Goal: Find specific fact: Find specific fact

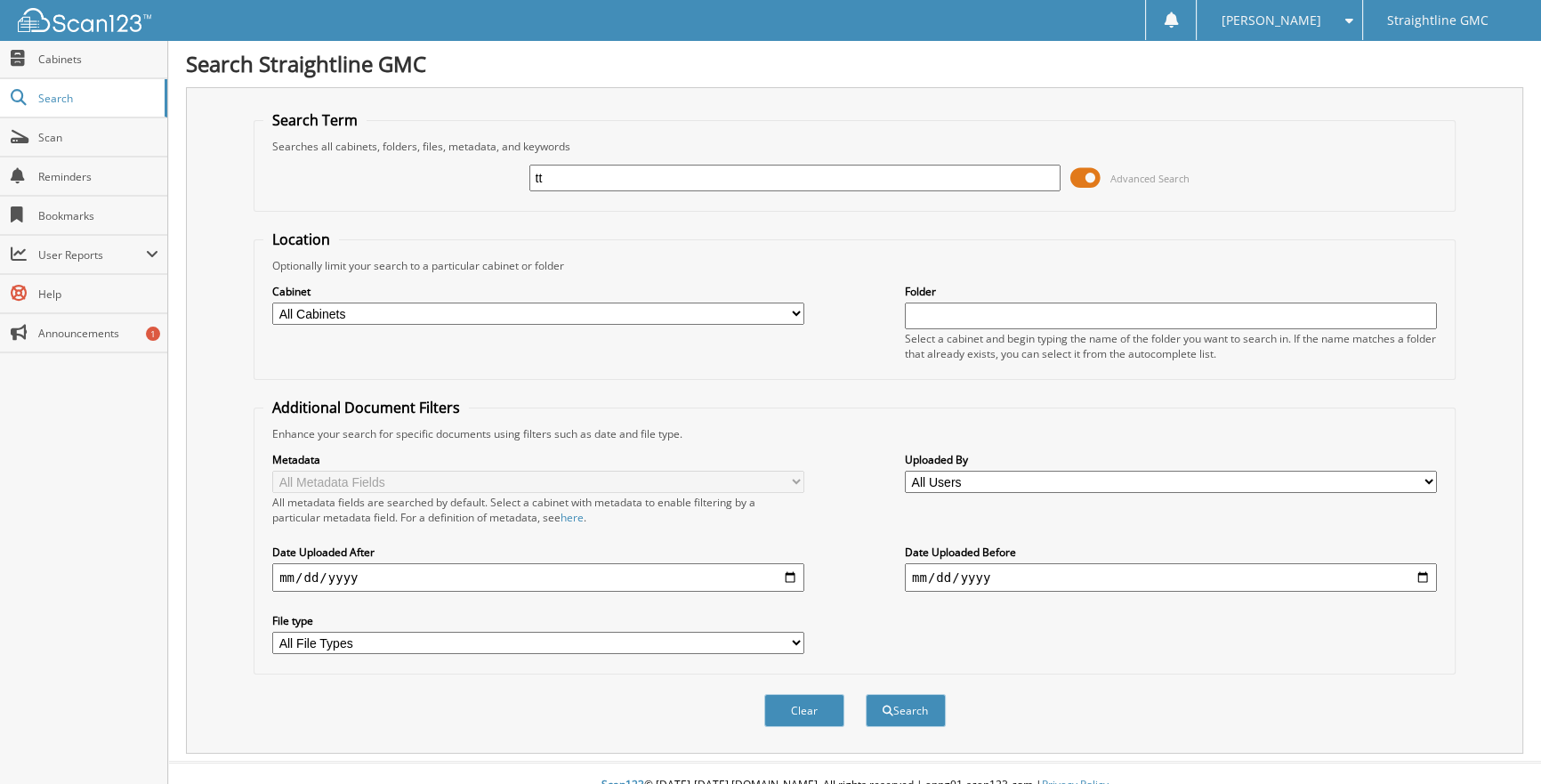
type input "t"
type input "TTB027523"
click at [883, 706] on span "submit" at bounding box center [888, 711] width 11 height 11
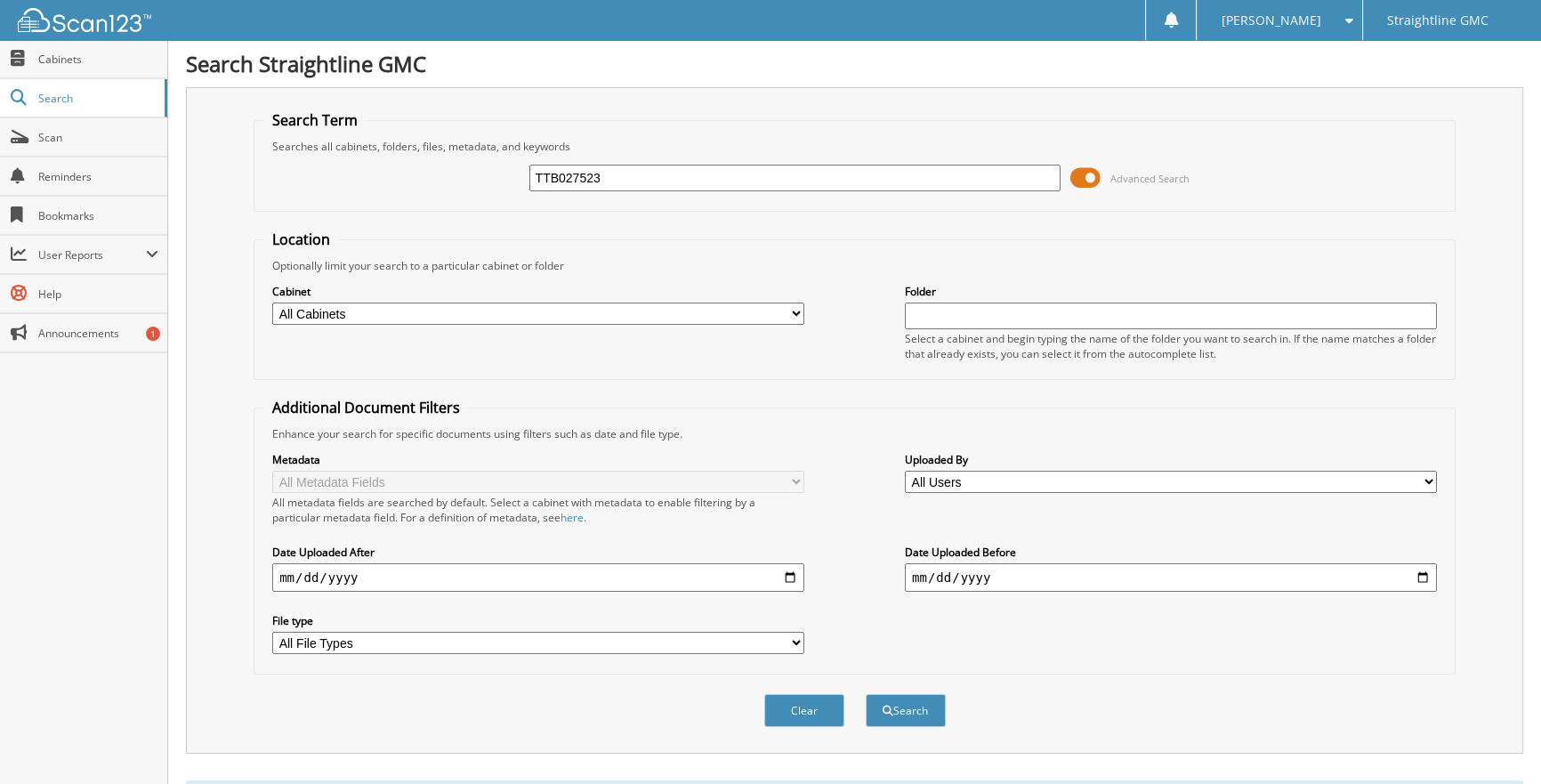
click at [1094, 182] on span at bounding box center [1084, 178] width 30 height 26
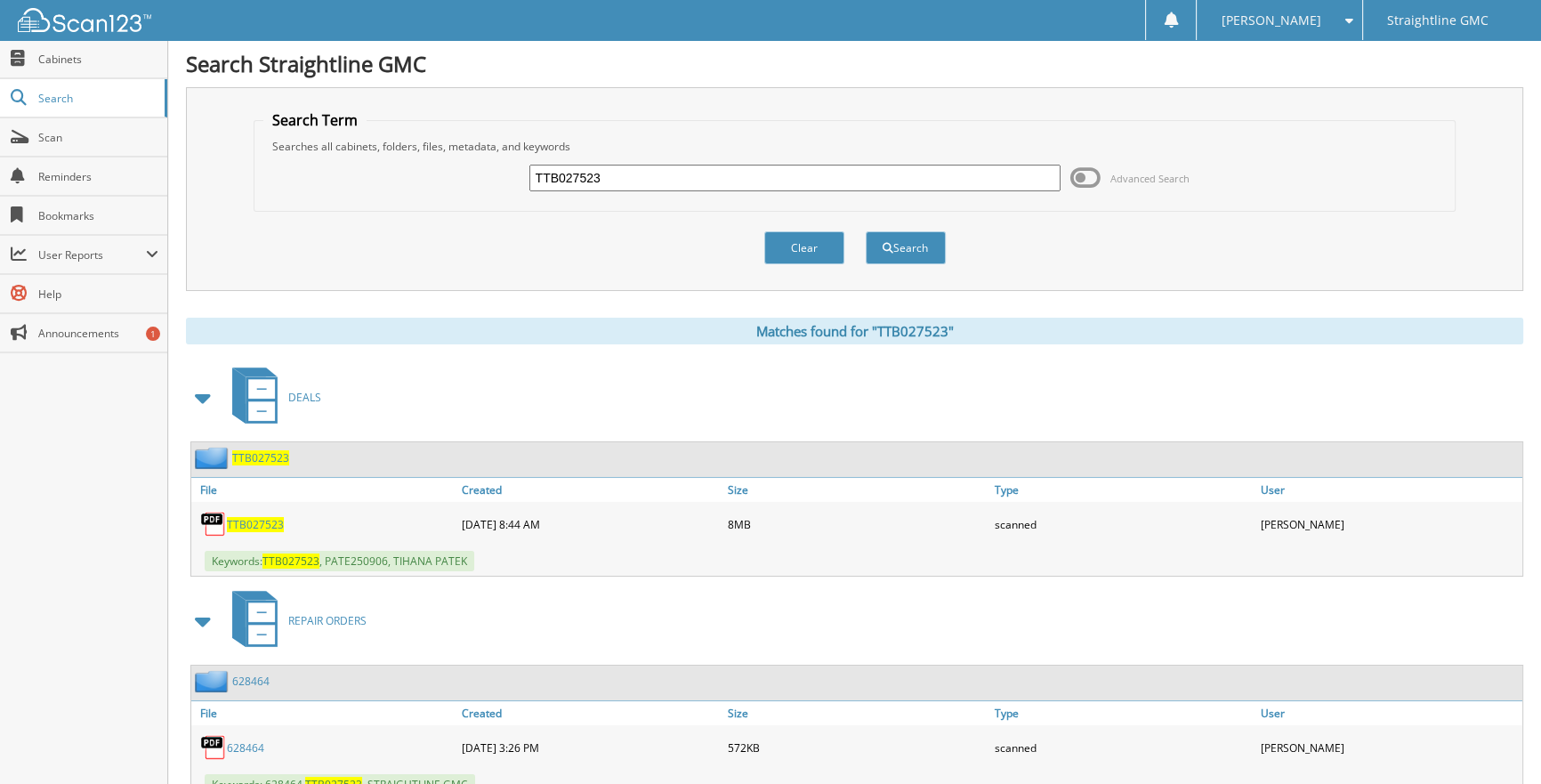
drag, startPoint x: 634, startPoint y: 175, endPoint x: 490, endPoint y: 173, distance: 144.0
click at [490, 173] on div "TTB027523 Advanced Search" at bounding box center [854, 178] width 1183 height 48
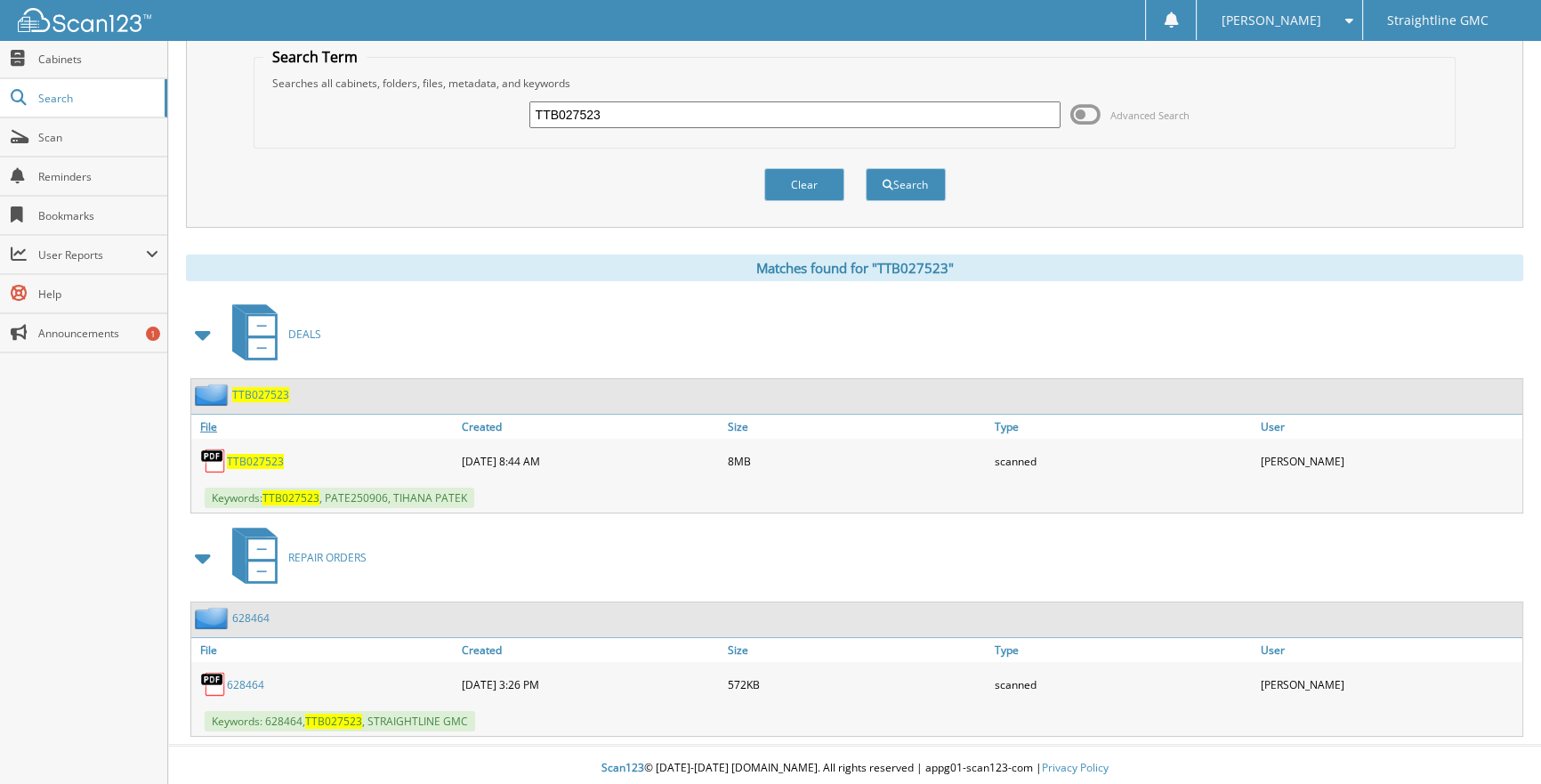
scroll to position [63, 0]
drag, startPoint x: 463, startPoint y: 490, endPoint x: 265, endPoint y: 490, distance: 198.0
click at [265, 490] on span "Keywords: TTB027523 , PATE250906, TIHANA PATEK" at bounding box center [339, 498] width 270 height 20
copy span "TTB027523 , PATE250906, TIHANA PATEK"
click at [80, 142] on span "Scan" at bounding box center [98, 137] width 120 height 15
